Goal: Task Accomplishment & Management: Use online tool/utility

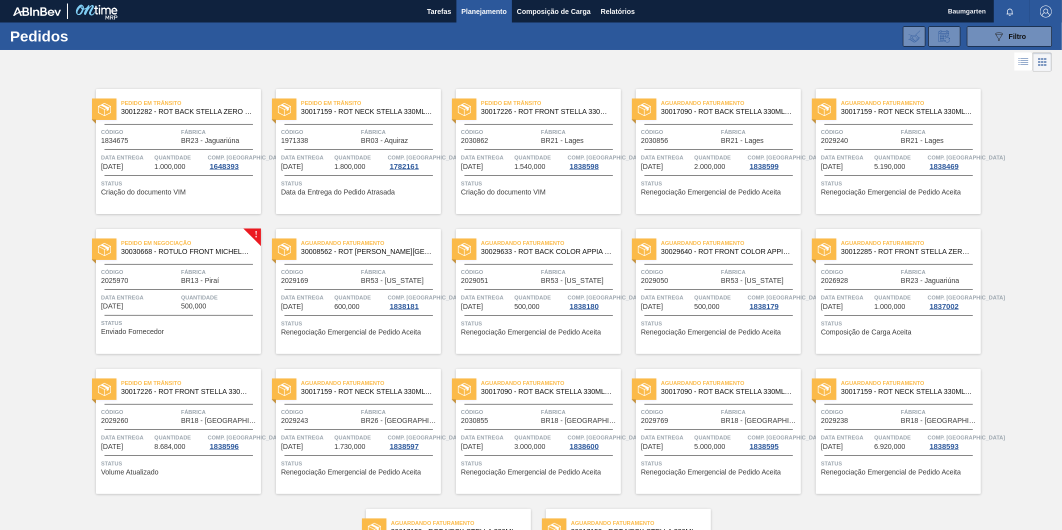
click at [158, 246] on span "Pedido em Negociação" at bounding box center [191, 243] width 140 height 10
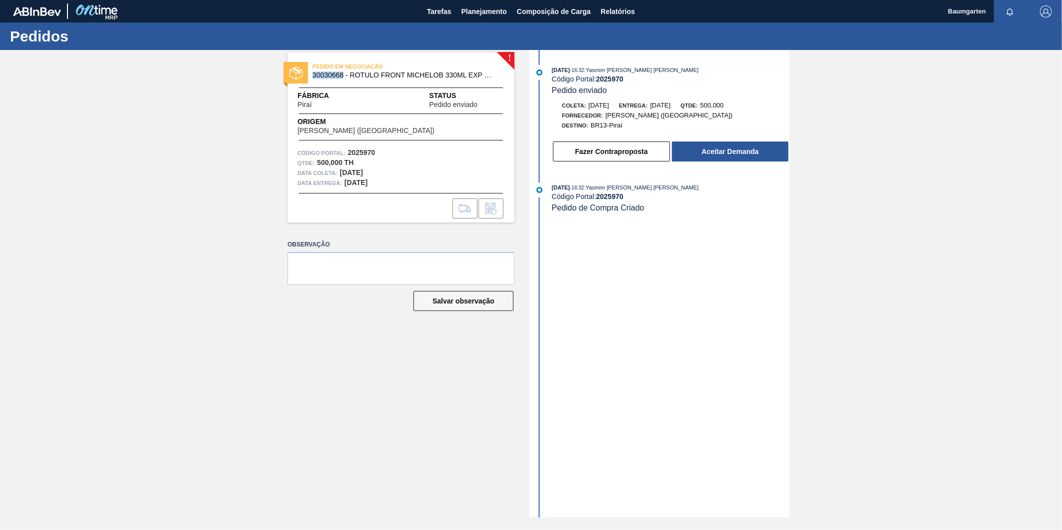
drag, startPoint x: 313, startPoint y: 75, endPoint x: 342, endPoint y: 76, distance: 29.5
click at [342, 76] on span "30030668 - ROTULO FRONT MICHELOB 330ML EXP CH" at bounding box center [402, 74] width 181 height 7
copy span "30030668"
click at [735, 157] on button "Aceitar Demanda" at bounding box center [730, 151] width 116 height 20
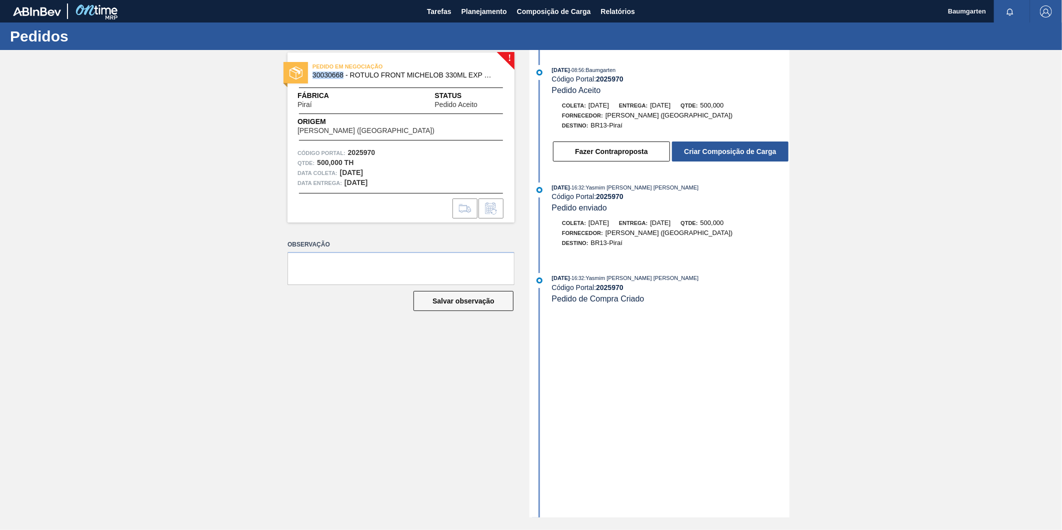
drag, startPoint x: 337, startPoint y: 80, endPoint x: 344, endPoint y: 75, distance: 8.2
click at [338, 80] on div "PEDIDO EM NEGOCIAÇÃO 30030668 - ROTULO FRONT MICHELOB 330ML EXP CH" at bounding box center [400, 71] width 227 height 22
click at [345, 74] on span "30030668 - ROTULO FRONT MICHELOB 330ML EXP CH" at bounding box center [402, 74] width 181 height 7
drag, startPoint x: 345, startPoint y: 76, endPoint x: 310, endPoint y: 73, distance: 34.6
click at [310, 73] on div "PEDIDO EM NEGOCIAÇÃO 30030668 - ROTULO FRONT MICHELOB 330ML EXP CH" at bounding box center [400, 71] width 227 height 22
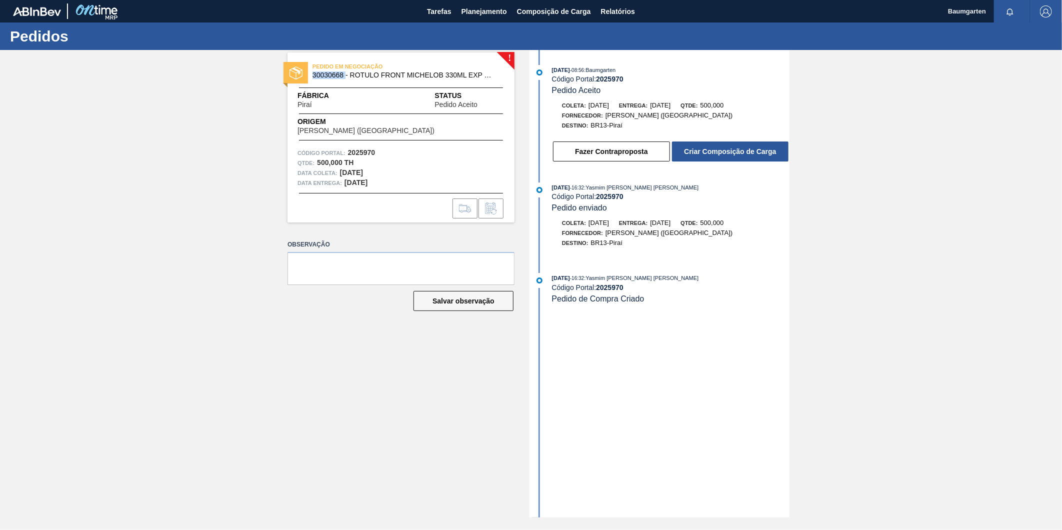
copy span "30030668"
click at [744, 154] on button "Criar Composição de Carga" at bounding box center [730, 151] width 116 height 20
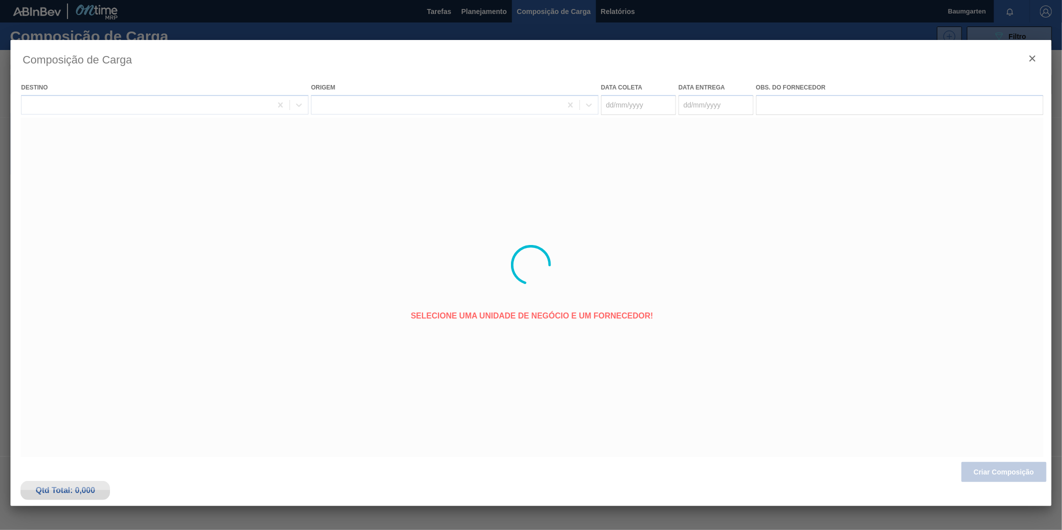
type coleta "[DATE]"
type entrega "[DATE]"
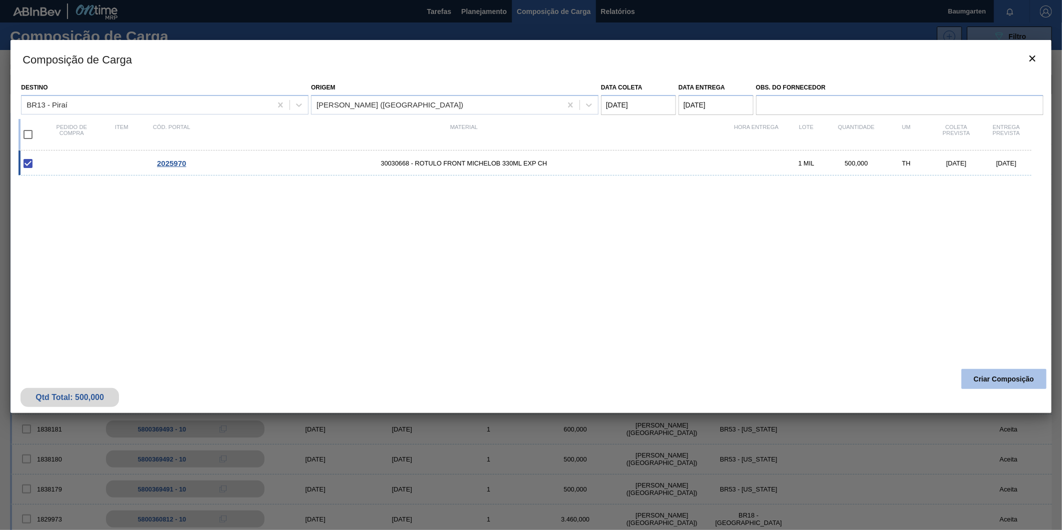
click at [997, 378] on button "Criar Composição" at bounding box center [1003, 379] width 85 height 20
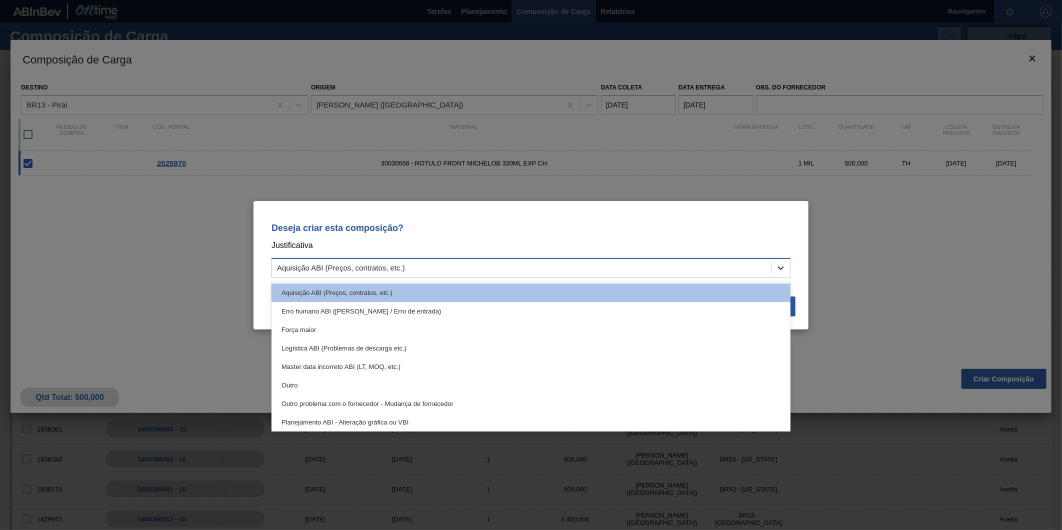
click at [776, 267] on icon at bounding box center [781, 268] width 10 height 10
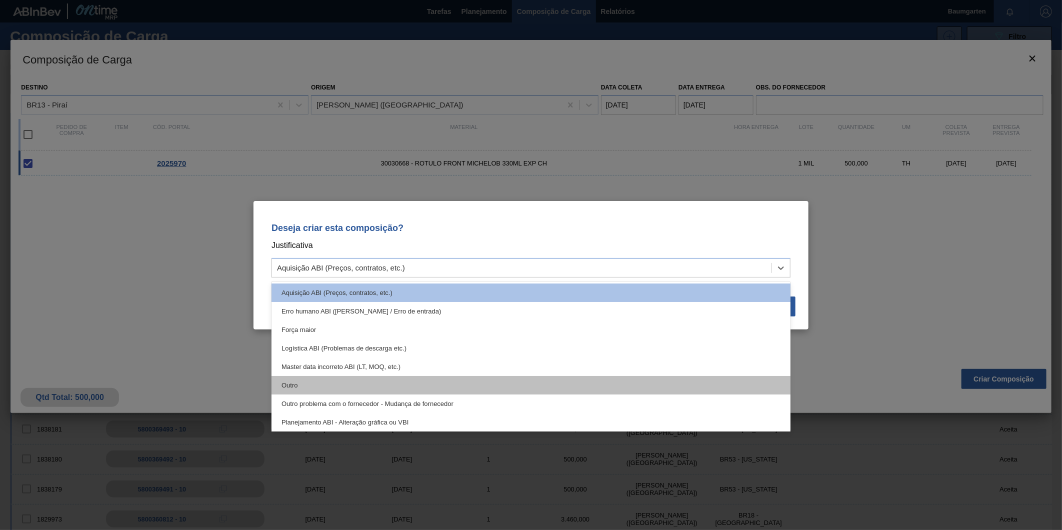
click at [365, 382] on div "Outro" at bounding box center [530, 385] width 519 height 18
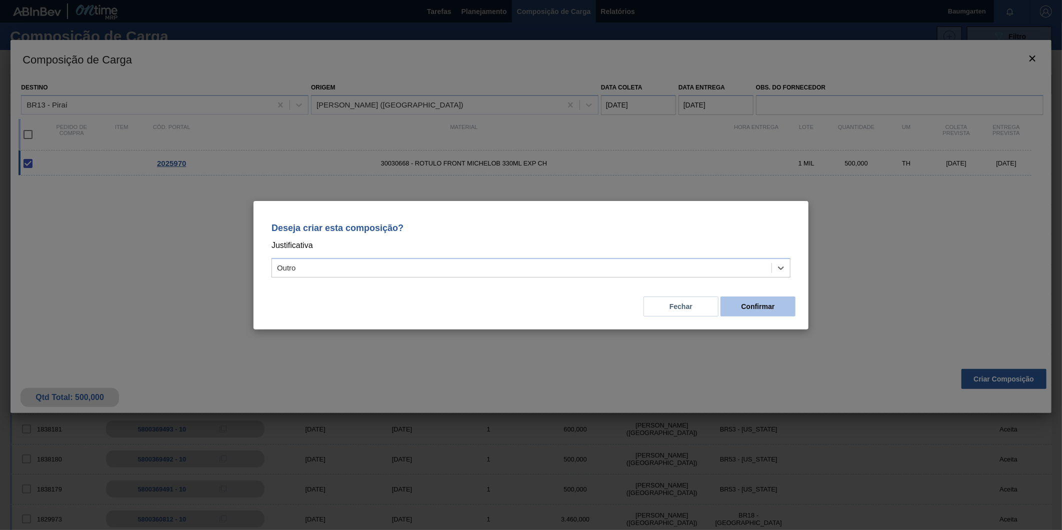
click at [782, 302] on button "Confirmar" at bounding box center [757, 306] width 75 height 20
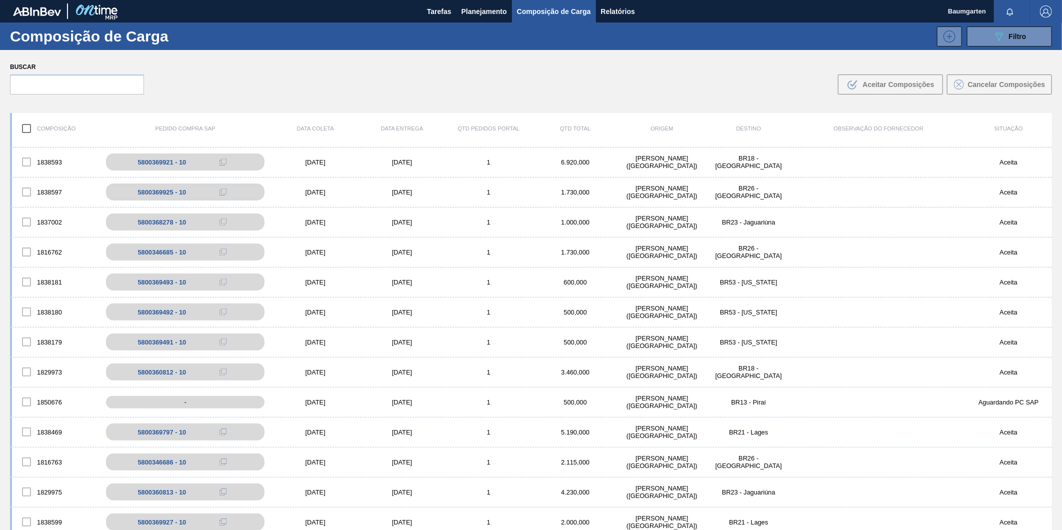
scroll to position [166, 0]
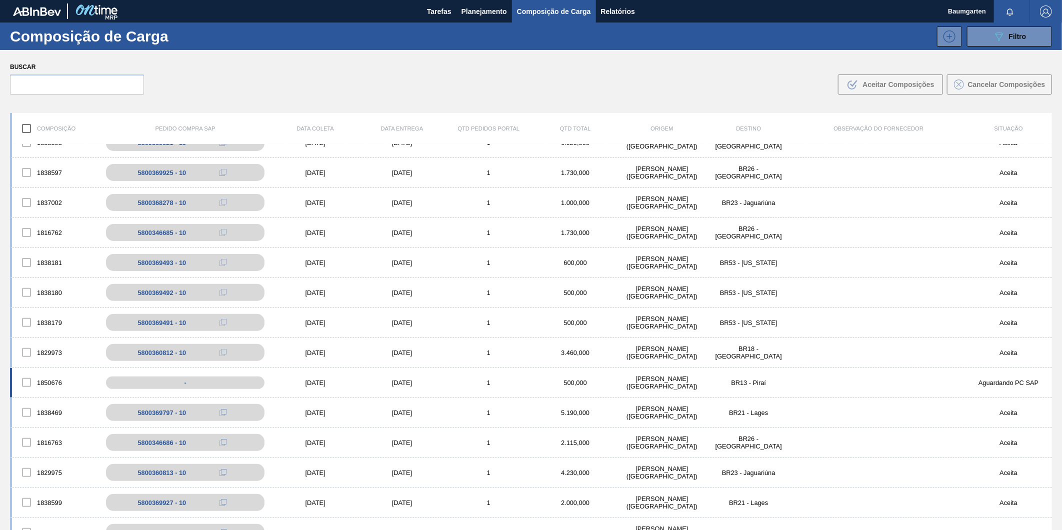
click at [47, 372] on div "1850676" at bounding box center [55, 382] width 86 height 21
click at [48, 368] on div "1850676 - [DATE] [DATE] 1 500,000 [PERSON_NAME][GEOGRAPHIC_DATA] ([GEOGRAPHIC_D…" at bounding box center [531, 383] width 1042 height 30
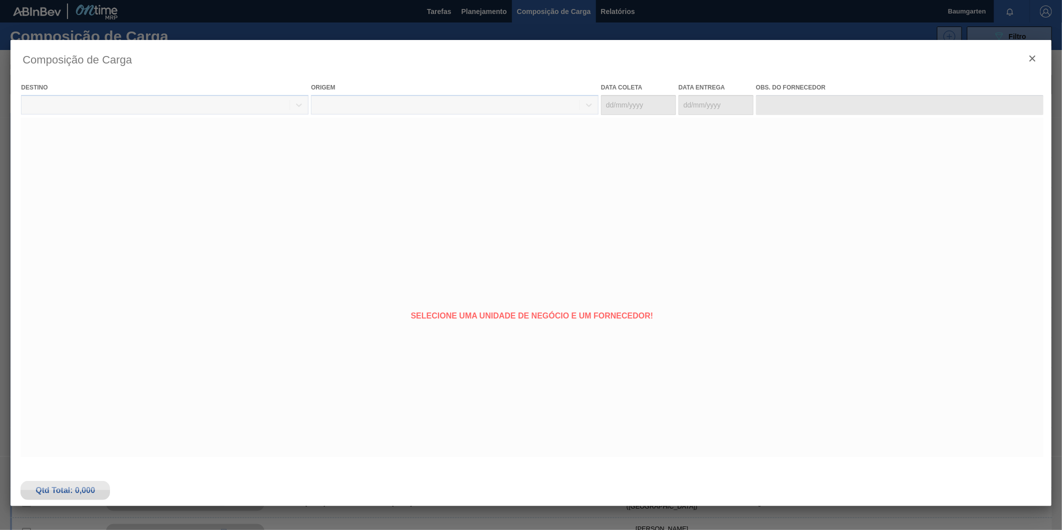
type coleta "[DATE]"
type entrega "[DATE]"
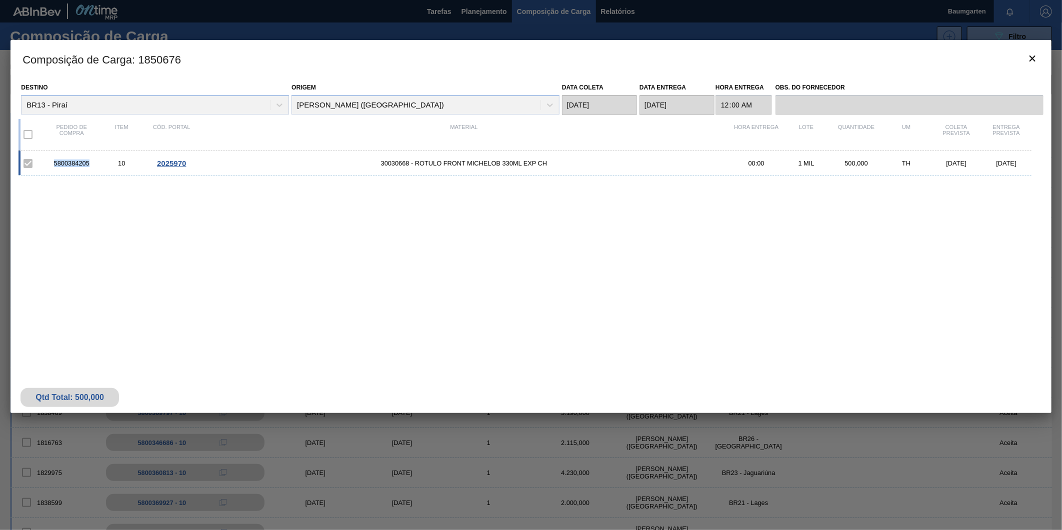
drag, startPoint x: 52, startPoint y: 163, endPoint x: 91, endPoint y: 165, distance: 38.5
click at [91, 165] on div "5800384205" at bounding box center [71, 162] width 50 height 7
copy div "5800384205"
